Goal: Task Accomplishment & Management: Use online tool/utility

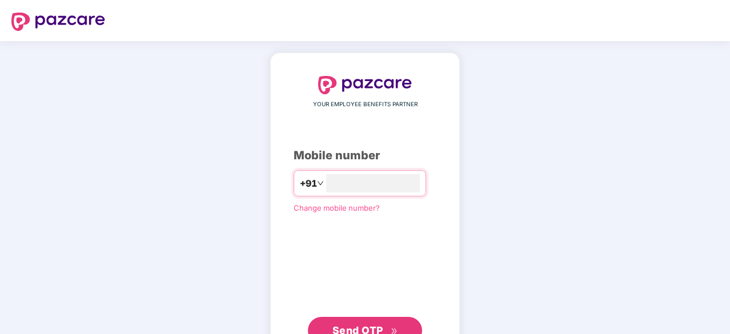
scroll to position [43, 0]
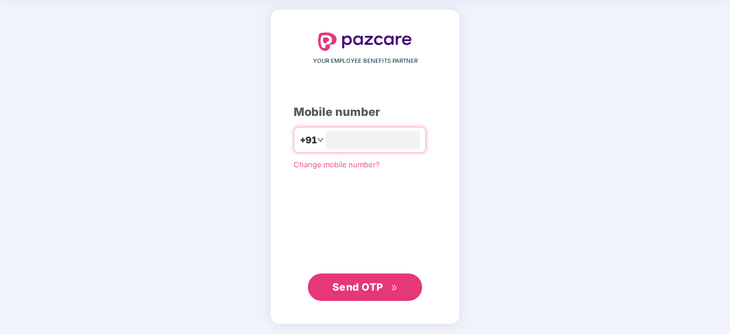
type input "**********"
click at [376, 287] on span "Send OTP" at bounding box center [357, 286] width 51 height 12
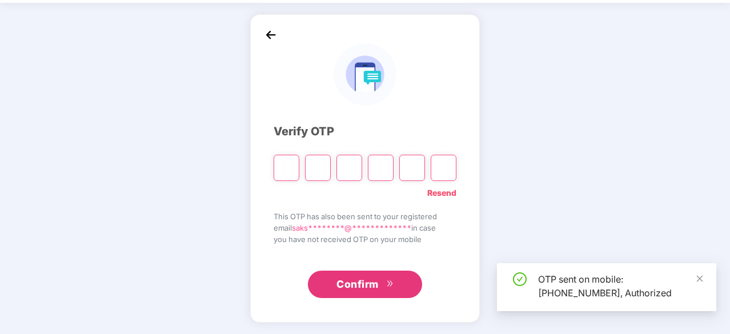
scroll to position [38, 0]
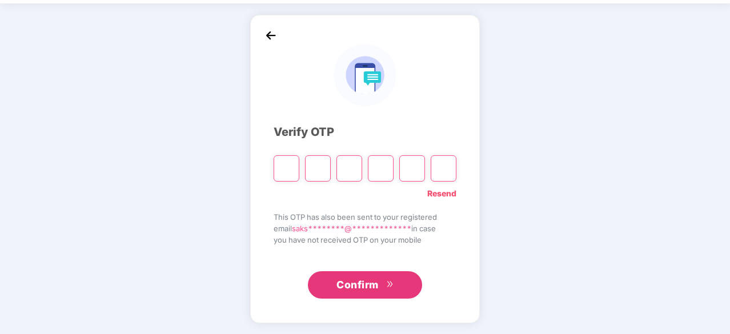
type input "*"
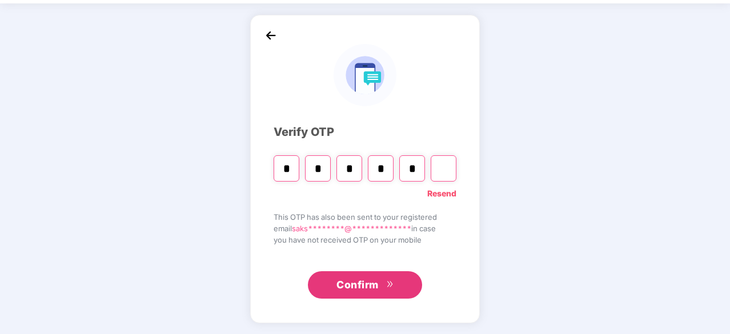
type input "*"
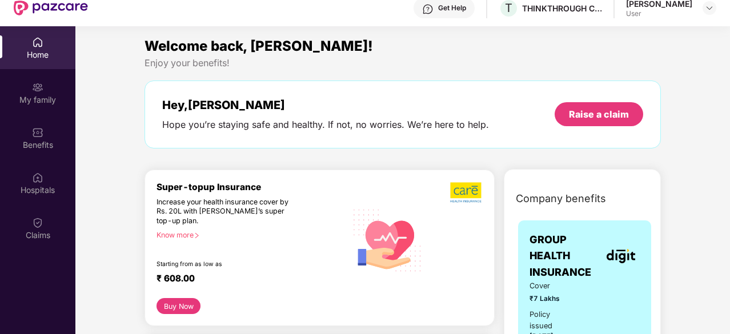
scroll to position [0, 0]
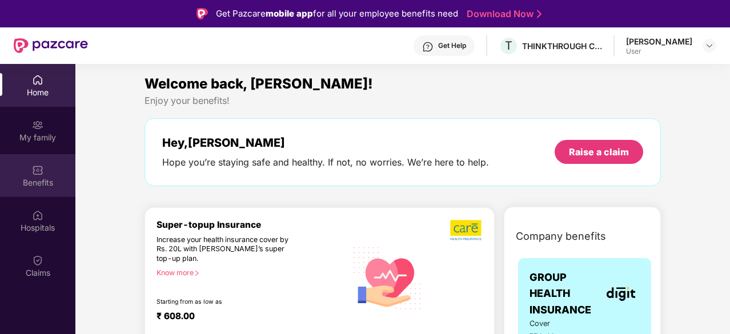
click at [34, 172] on img at bounding box center [37, 169] width 11 height 11
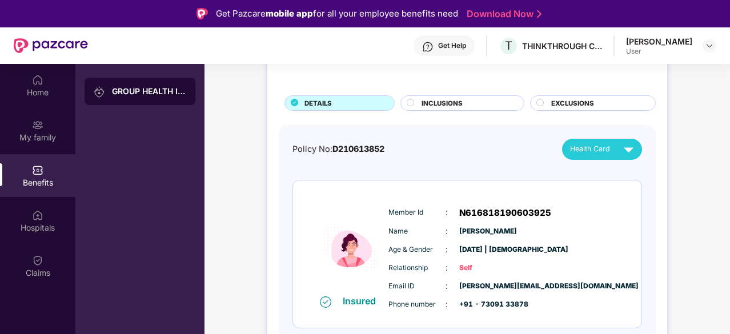
scroll to position [24, 0]
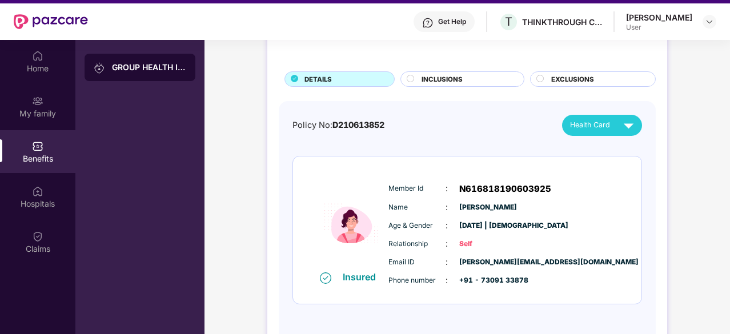
click at [429, 78] on span "INCLUSIONS" at bounding box center [441, 79] width 41 height 10
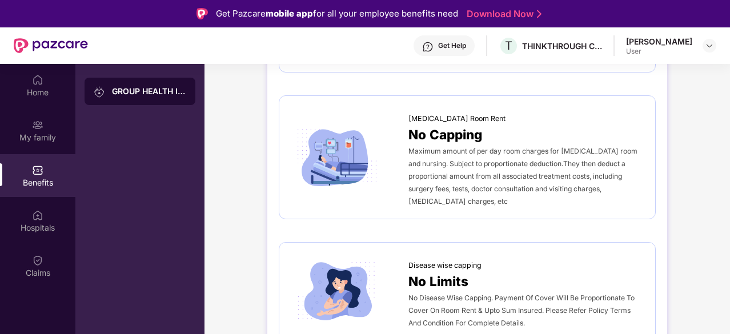
scroll to position [0, 0]
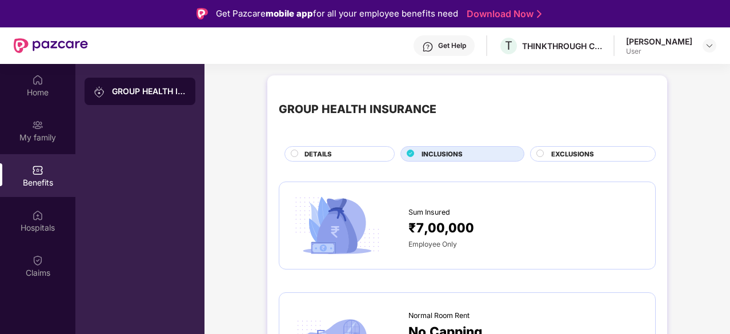
click at [541, 151] on circle at bounding box center [540, 153] width 7 height 7
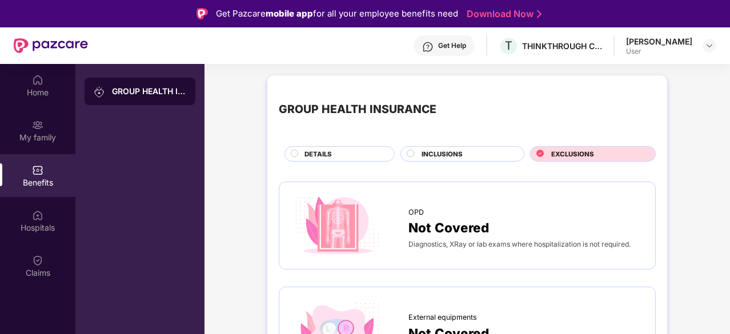
click at [410, 151] on circle at bounding box center [410, 153] width 7 height 7
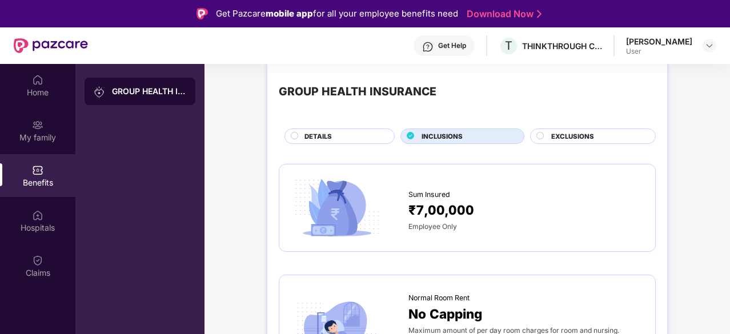
scroll to position [15, 0]
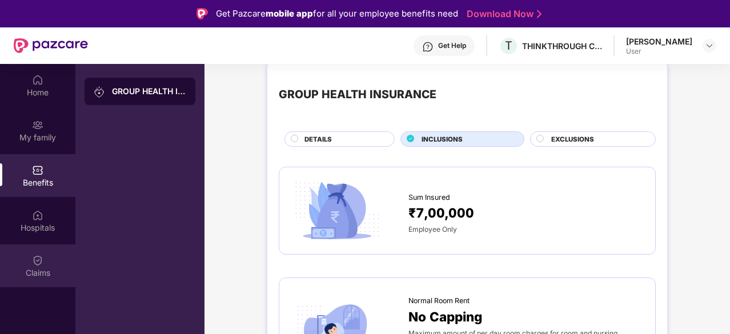
click at [37, 268] on div "Claims" at bounding box center [37, 272] width 75 height 11
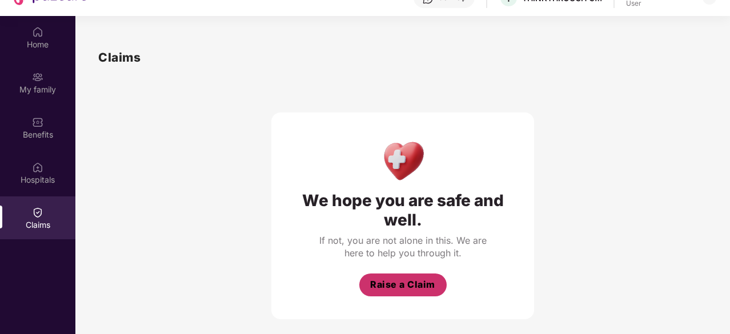
scroll to position [0, 0]
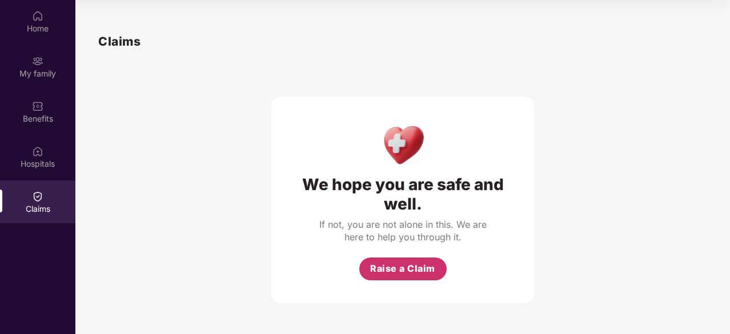
click at [412, 274] on span "Raise a Claim" at bounding box center [402, 268] width 65 height 14
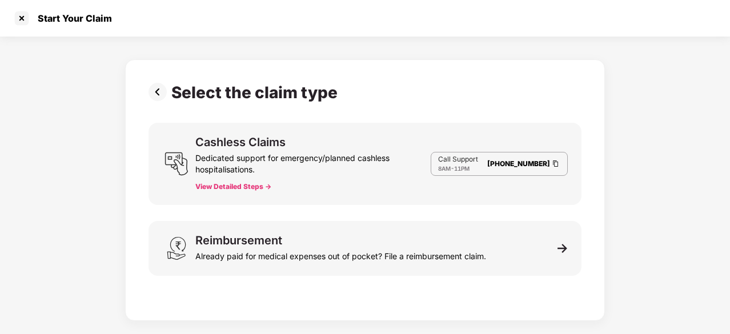
scroll to position [27, 0]
click at [21, 22] on div at bounding box center [22, 18] width 18 height 18
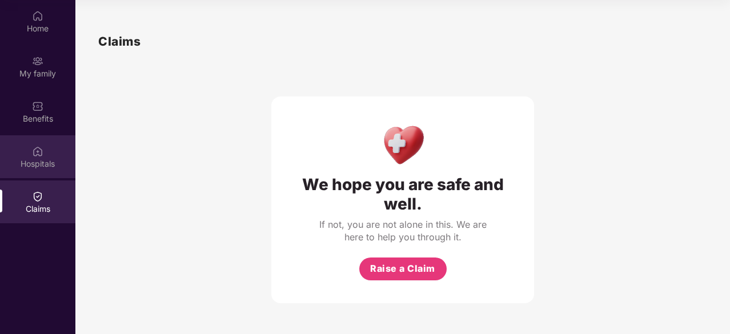
click at [37, 148] on img at bounding box center [37, 151] width 11 height 11
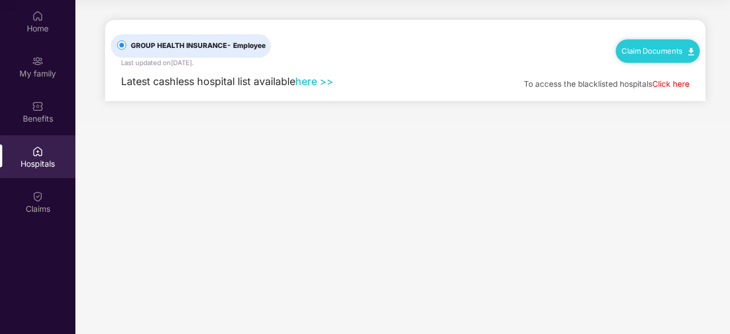
click at [312, 82] on link "here >>" at bounding box center [314, 81] width 38 height 12
click at [34, 21] on img at bounding box center [37, 15] width 11 height 11
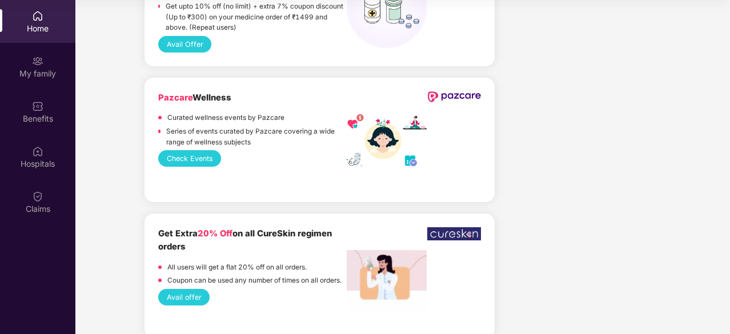
scroll to position [1027, 0]
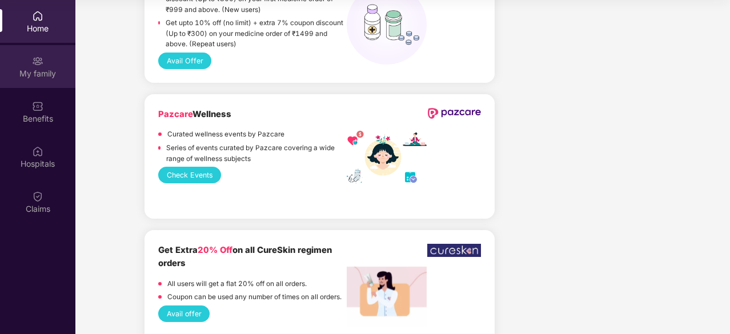
click at [49, 65] on div "My family" at bounding box center [37, 66] width 75 height 43
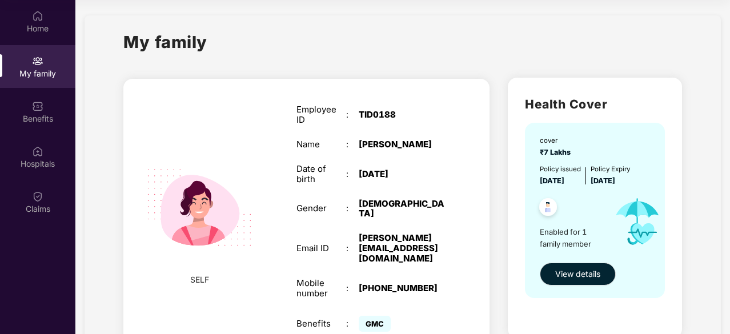
scroll to position [0, 0]
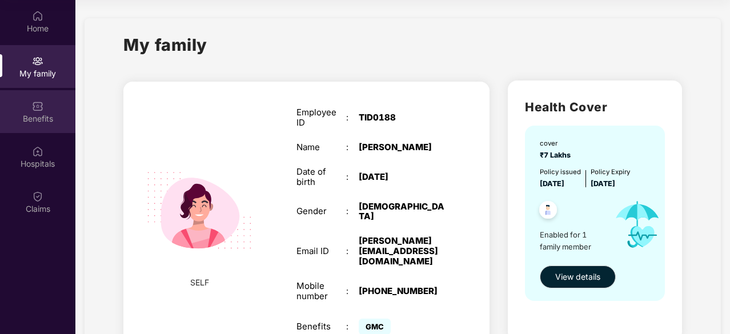
click at [40, 113] on div "Benefits" at bounding box center [37, 118] width 75 height 11
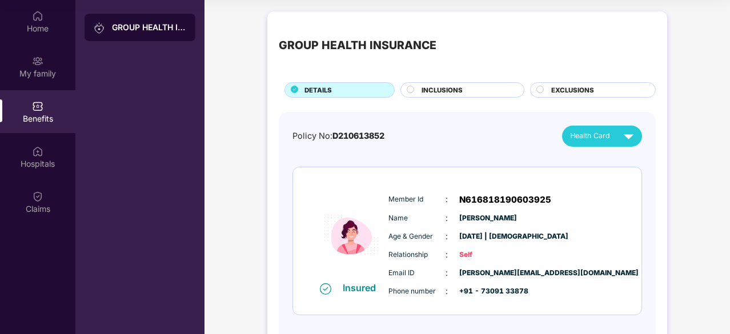
scroll to position [51, 0]
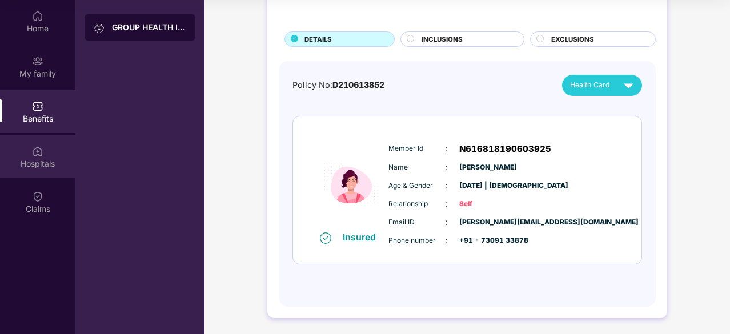
click at [49, 163] on div "Hospitals" at bounding box center [37, 163] width 75 height 11
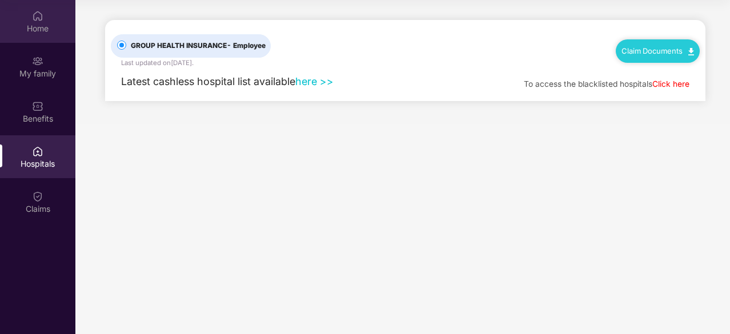
click at [46, 28] on div "Home" at bounding box center [37, 28] width 75 height 11
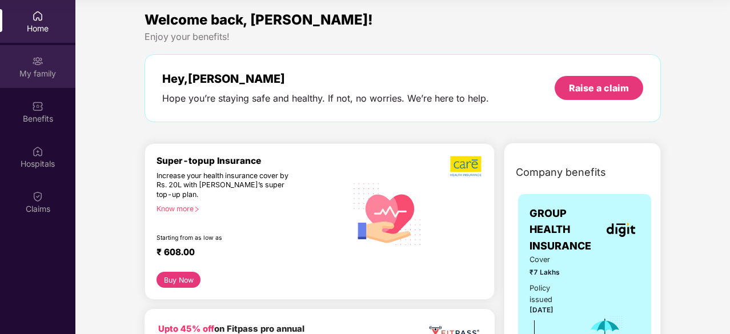
click at [41, 83] on div "My family" at bounding box center [37, 66] width 75 height 43
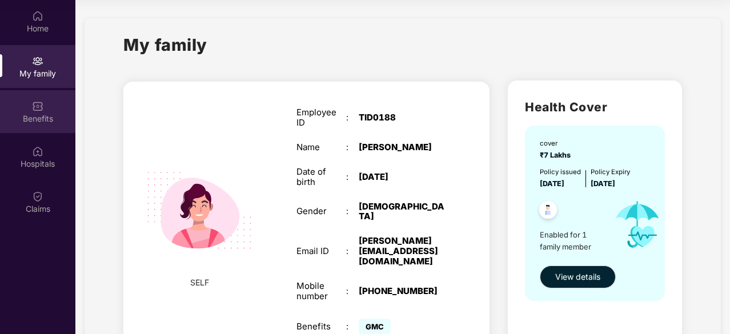
click at [47, 115] on div "Benefits" at bounding box center [37, 118] width 75 height 11
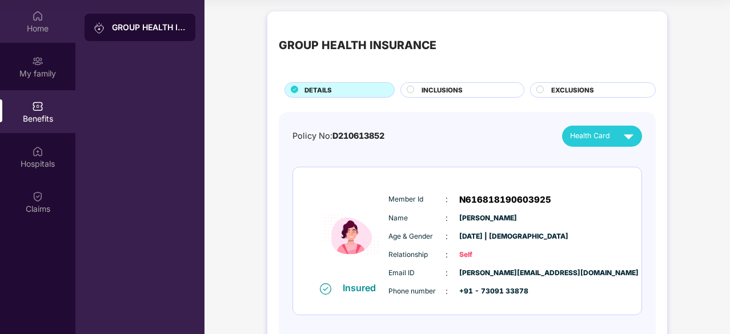
click at [48, 30] on div "Home" at bounding box center [37, 28] width 75 height 11
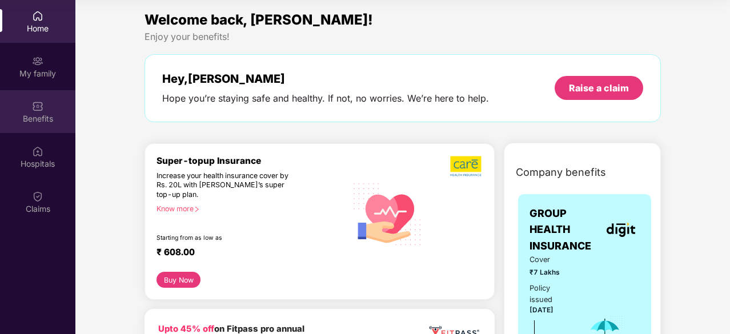
click at [45, 119] on div "Benefits" at bounding box center [37, 118] width 75 height 11
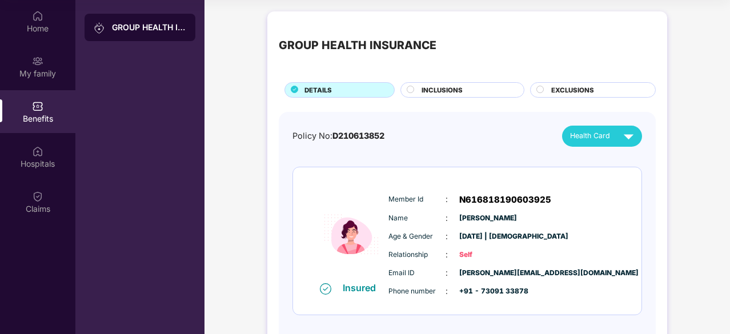
scroll to position [51, 0]
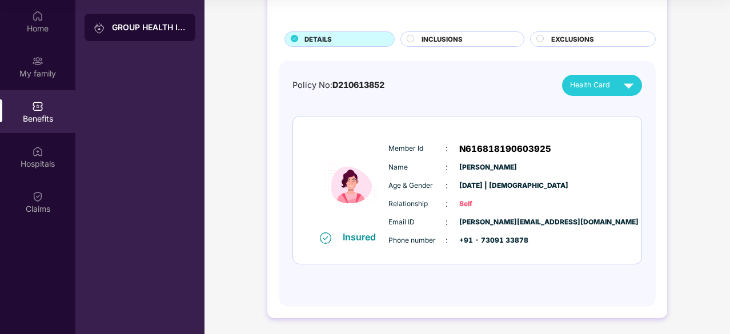
click at [461, 39] on span "INCLUSIONS" at bounding box center [441, 39] width 41 height 10
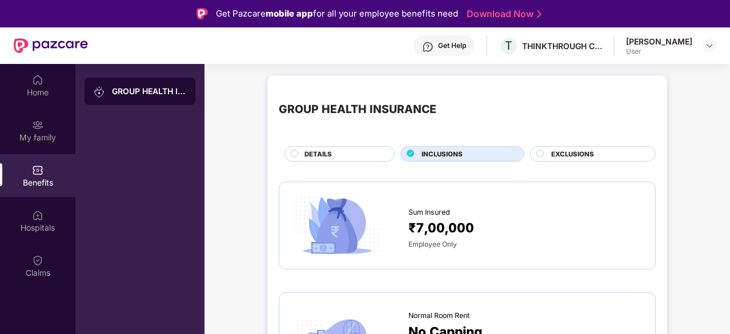
scroll to position [3, 0]
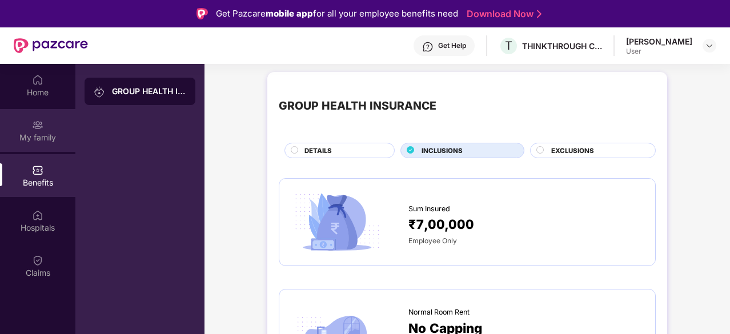
click at [33, 133] on div "My family" at bounding box center [37, 137] width 75 height 11
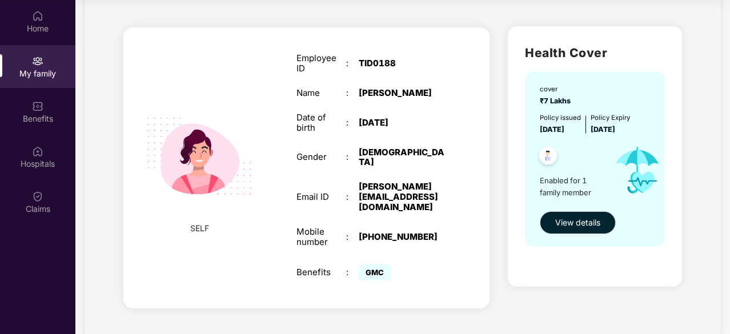
scroll to position [0, 0]
